Goal: Task Accomplishment & Management: Complete application form

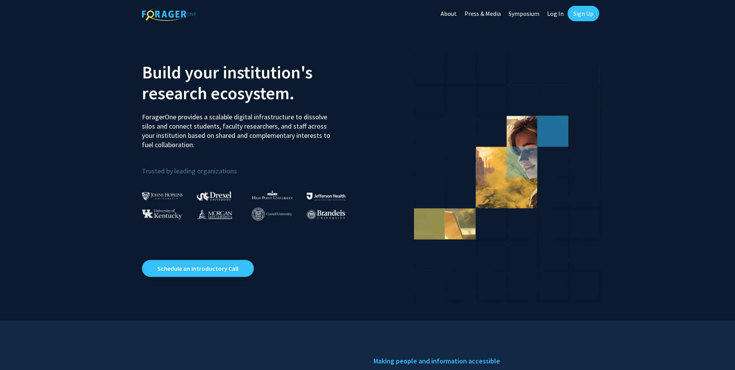
click at [585, 20] on link "Sign Up" at bounding box center [584, 13] width 32 height 15
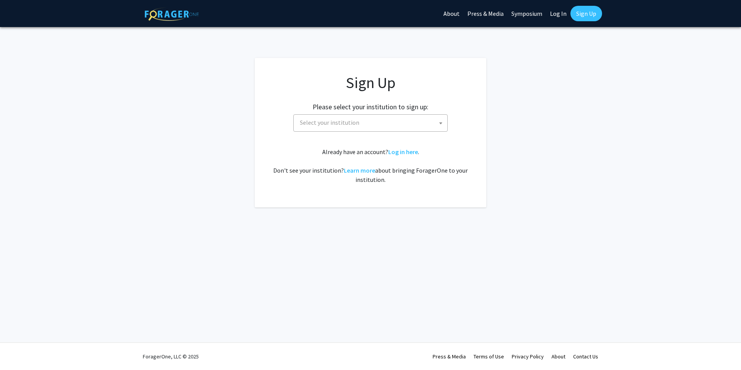
click at [431, 123] on span "Select your institution" at bounding box center [372, 123] width 150 height 16
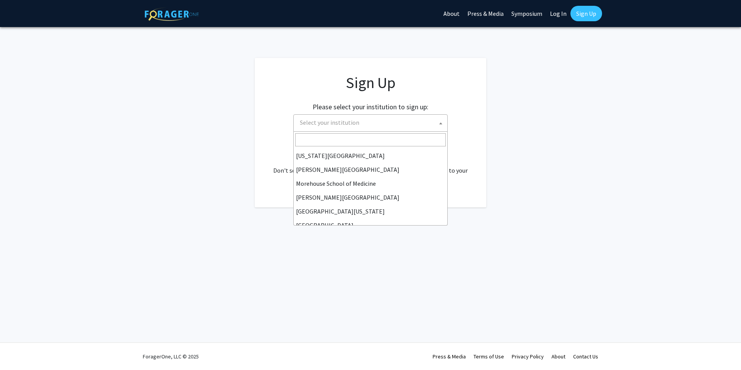
scroll to position [270, 0]
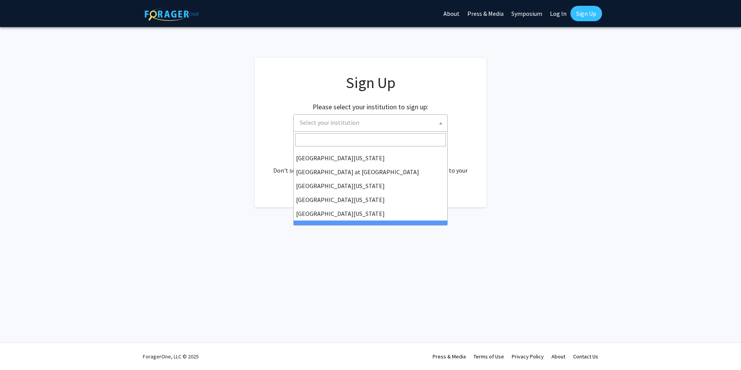
select select "21"
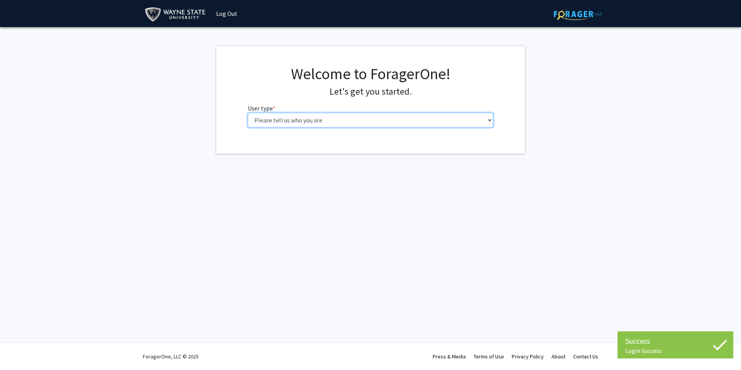
click at [331, 123] on select "Please tell us who you are Undergraduate Student Master's Student Doctoral Cand…" at bounding box center [371, 120] width 246 height 15
select select "3: doc"
click at [248, 113] on select "Please tell us who you are Undergraduate Student Master's Student Doctoral Cand…" at bounding box center [371, 120] width 246 height 15
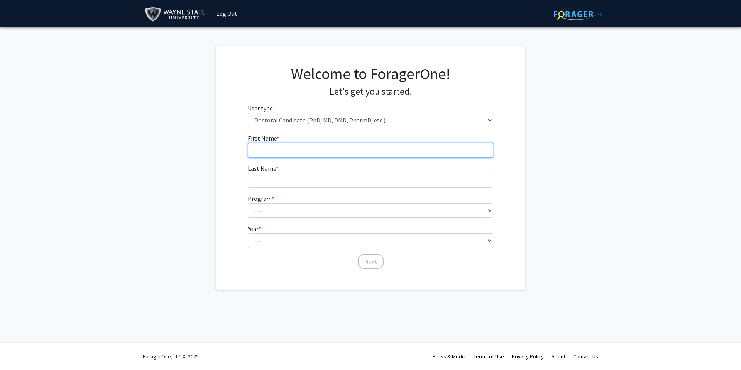
click at [306, 151] on input "First Name * required" at bounding box center [371, 150] width 246 height 15
type input "Ravel"
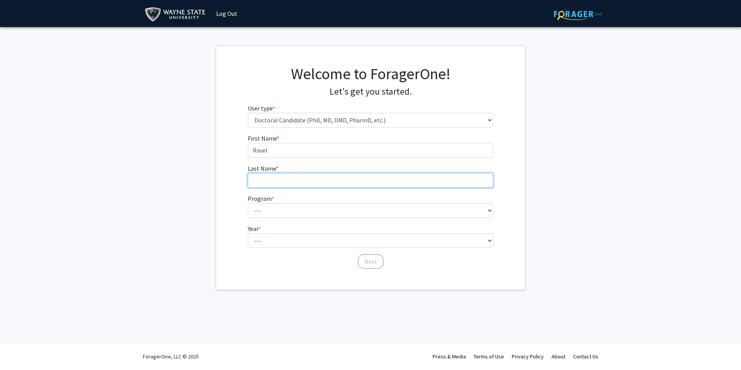
type input "[PERSON_NAME]"
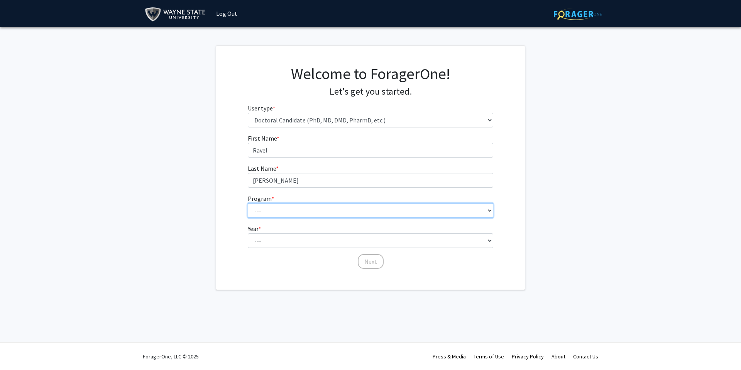
click at [282, 212] on select "--- Adult-Gerontology Acute Care Nurse Practitioner Adult-Gerontology Primary C…" at bounding box center [371, 210] width 246 height 15
select select "46: 728"
click at [248, 203] on select "--- Adult-Gerontology Acute Care Nurse Practitioner Adult-Gerontology Primary C…" at bounding box center [371, 210] width 246 height 15
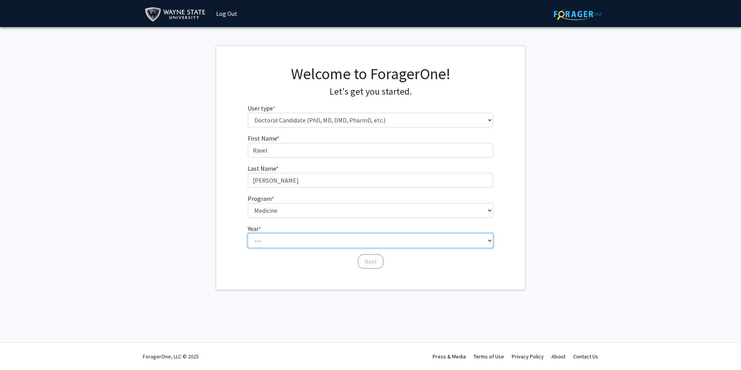
click at [281, 235] on select "--- First Year Second Year Third Year Fourth Year Fifth Year Sixth Year Seventh…" at bounding box center [371, 240] width 246 height 15
select select "1: first_year"
click at [248, 233] on select "--- First Year Second Year Third Year Fourth Year Fifth Year Sixth Year Seventh…" at bounding box center [371, 240] width 246 height 15
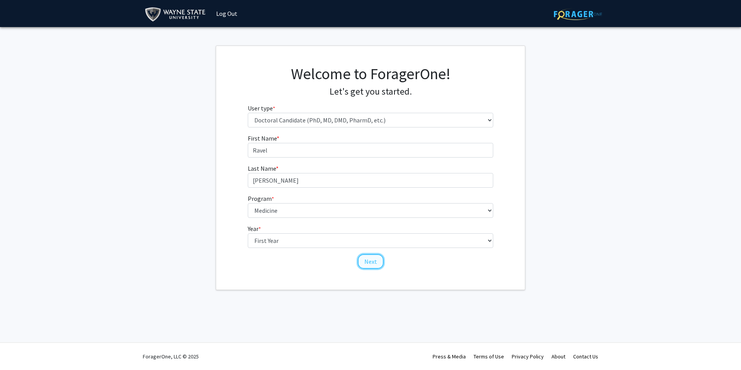
click at [367, 264] on button "Next" at bounding box center [371, 261] width 26 height 15
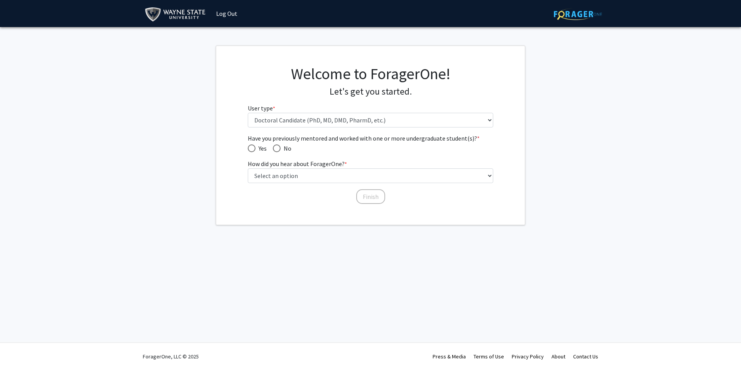
click at [277, 149] on span "Have you previously mentored and worked with one or more undergraduate student(…" at bounding box center [277, 148] width 8 height 8
click at [277, 149] on input "No" at bounding box center [277, 148] width 8 height 8
radio input "true"
click at [279, 174] on select "Select an option Peer/student recommendation Faculty/staff recommendation Unive…" at bounding box center [371, 175] width 246 height 15
select select "3: university_website"
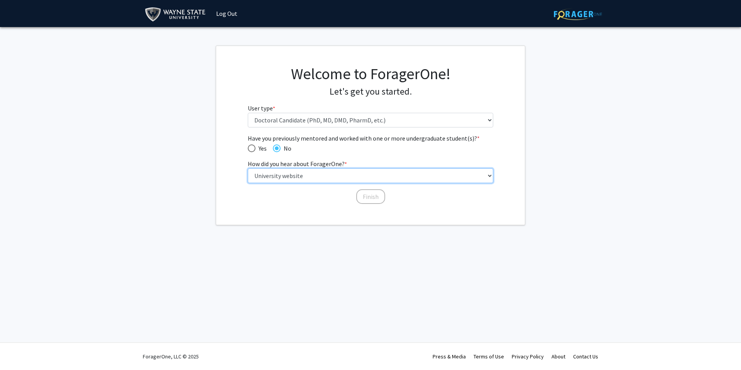
click at [248, 168] on select "Select an option Peer/student recommendation Faculty/staff recommendation Unive…" at bounding box center [371, 175] width 246 height 15
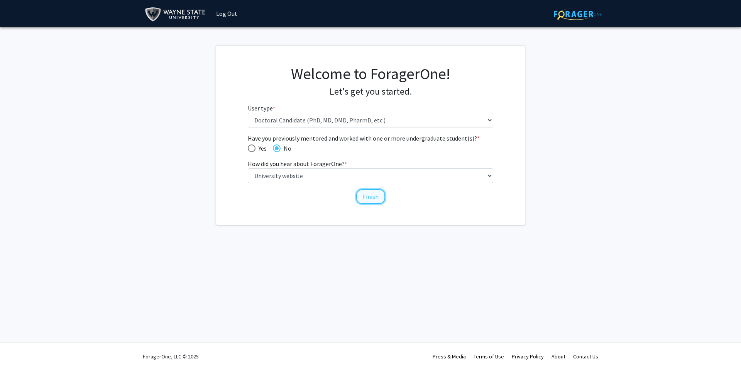
click at [374, 199] on button "Finish" at bounding box center [370, 196] width 29 height 15
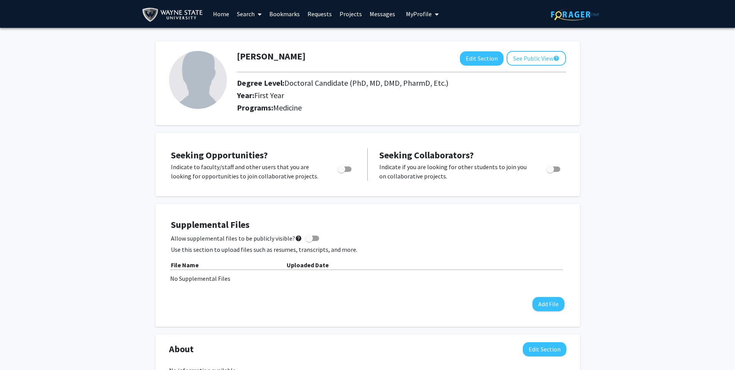
click at [251, 18] on link "Search" at bounding box center [249, 13] width 32 height 27
click at [257, 35] on span "Faculty/Staff" at bounding box center [261, 35] width 57 height 15
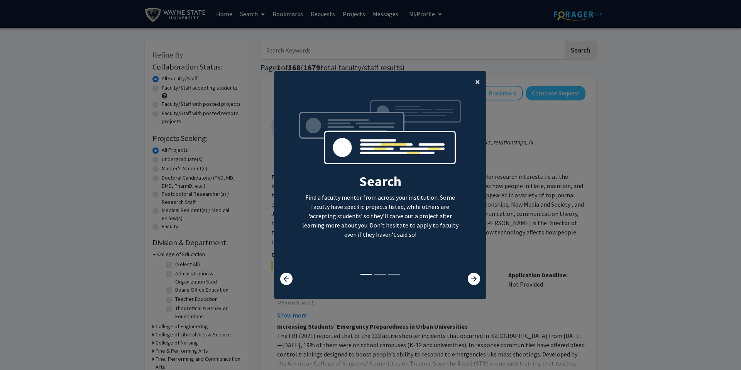
click at [478, 87] on button "×" at bounding box center [477, 82] width 17 height 22
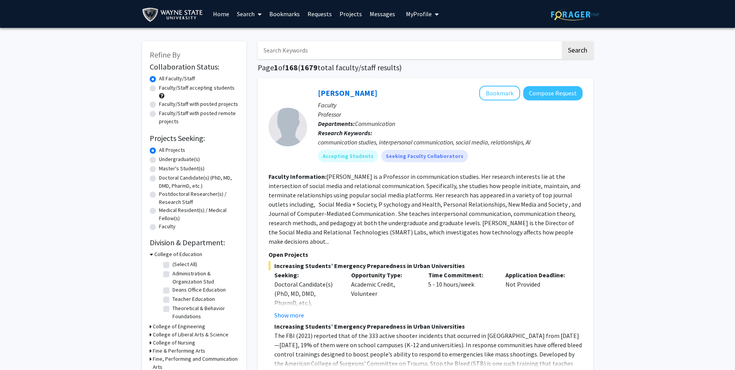
click at [159, 179] on label "Doctoral Candidate(s) (PhD, MD, DMD, PharmD, etc.)" at bounding box center [198, 182] width 79 height 16
click at [159, 179] on input "Doctoral Candidate(s) (PhD, MD, DMD, PharmD, etc.)" at bounding box center [161, 176] width 5 height 5
radio input "true"
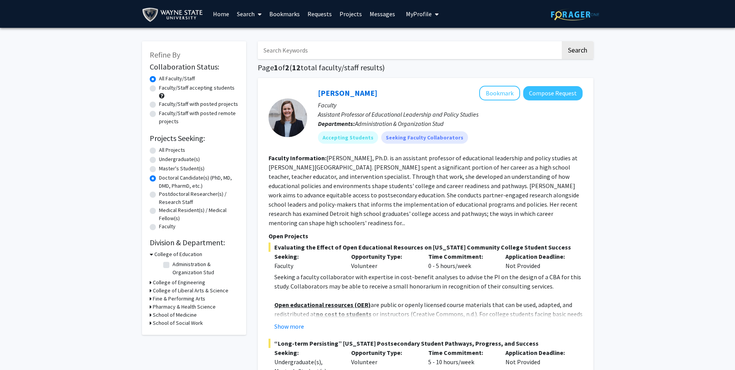
click at [151, 314] on div "School of Medicine" at bounding box center [194, 315] width 89 height 8
click at [150, 315] on icon at bounding box center [151, 315] width 2 height 8
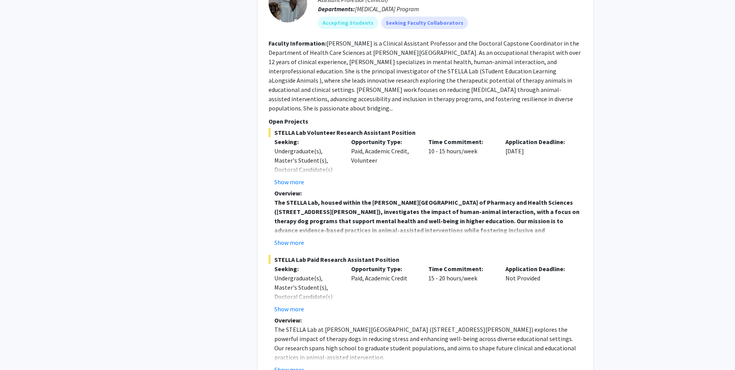
scroll to position [3260, 0]
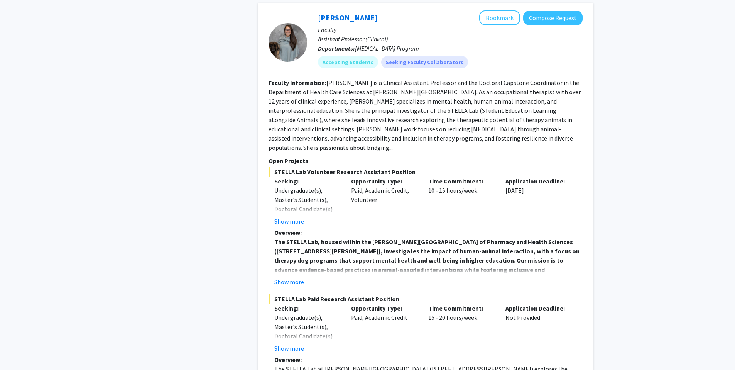
radio input "true"
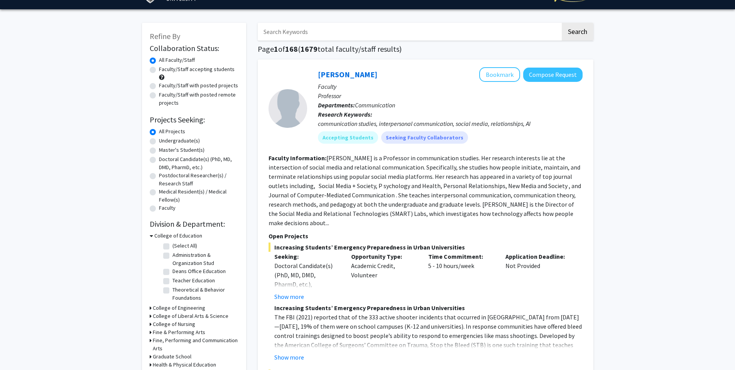
scroll to position [3260, 0]
